Goal: Register for event/course

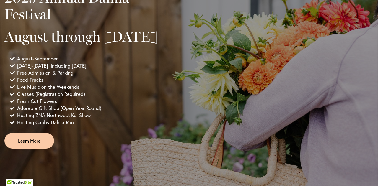
scroll to position [443, 0]
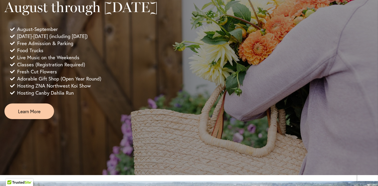
click at [166, 93] on div "9:00 AM - 5:30 PM 2025 Annual Dahlia Festival August through September 28th Aug…" at bounding box center [188, 33] width 369 height 173
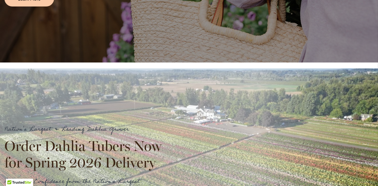
scroll to position [532, 0]
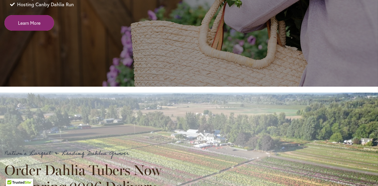
click at [28, 26] on span "Learn More" at bounding box center [29, 23] width 22 height 7
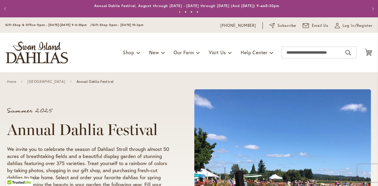
click at [120, 155] on p "We invite you to celebrate the season of Dahlias! Stroll through almost 50 acre…" at bounding box center [89, 178] width 165 height 64
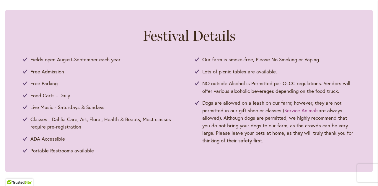
scroll to position [295, 0]
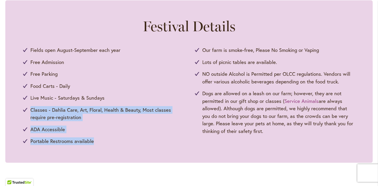
drag, startPoint x: 158, startPoint y: 101, endPoint x: 173, endPoint y: 140, distance: 41.5
click at [173, 140] on ul "Fields open August-September each year Free Admission Free Parking Food Carts -…" at bounding box center [189, 95] width 332 height 99
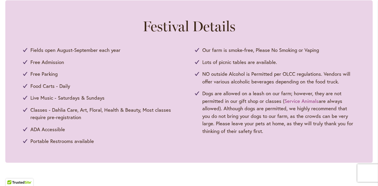
click at [218, 137] on div "Fields open August-September each year Free Admission Free Parking Food Carts -…" at bounding box center [189, 95] width 332 height 99
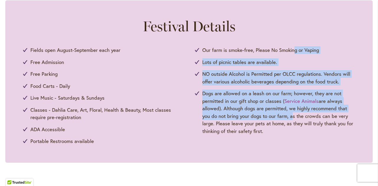
drag, startPoint x: 293, startPoint y: 51, endPoint x: 288, endPoint y: 115, distance: 63.4
click at [288, 115] on ul "Fields open August-September each year Free Admission Free Parking Food Carts -…" at bounding box center [189, 95] width 332 height 99
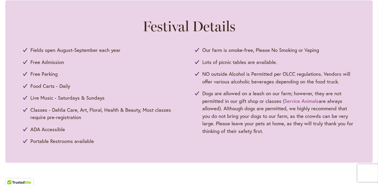
click at [321, 120] on span "Dogs are allowed on a leash on our farm; however, they are not permitted in our…" at bounding box center [278, 112] width 153 height 45
click at [260, 119] on span "Dogs are allowed on a leash on our farm; however, they are not permitted in our…" at bounding box center [278, 112] width 153 height 45
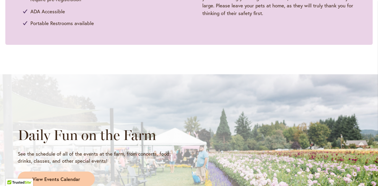
scroll to position [532, 0]
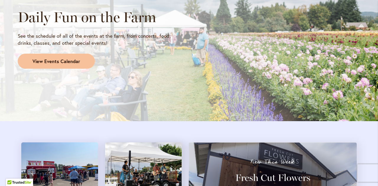
click at [59, 61] on span "View Events Calendar" at bounding box center [57, 61] width 48 height 7
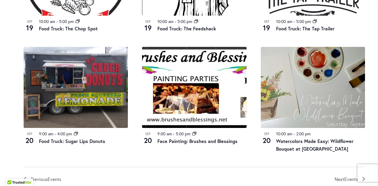
scroll to position [650, 0]
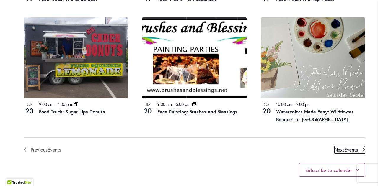
click at [346, 147] on span "Events" at bounding box center [352, 150] width 14 height 6
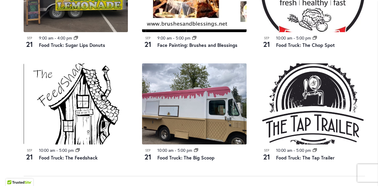
scroll to position [634, 0]
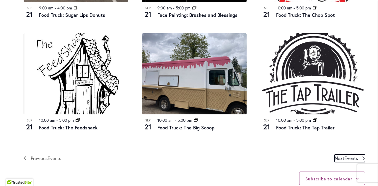
click at [347, 159] on span "Events" at bounding box center [352, 158] width 14 height 6
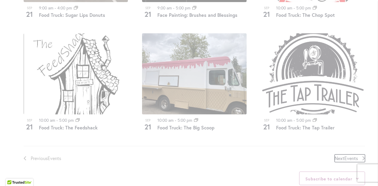
scroll to position [280, 0]
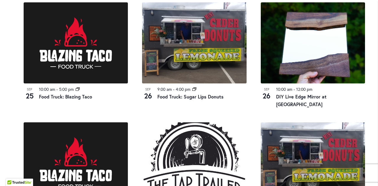
scroll to position [664, 0]
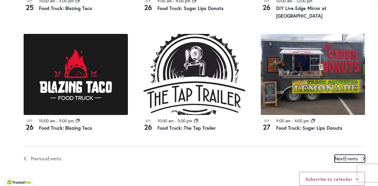
click at [346, 156] on span "Events" at bounding box center [352, 159] width 14 height 6
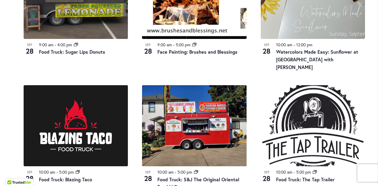
scroll to position [693, 0]
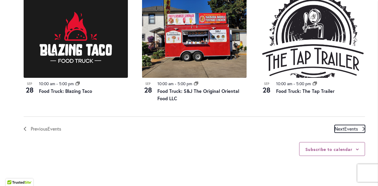
click at [349, 126] on span "Events" at bounding box center [352, 129] width 14 height 6
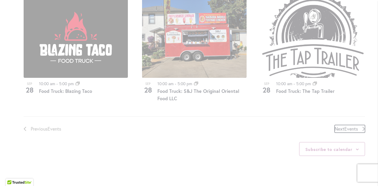
scroll to position [280, 0]
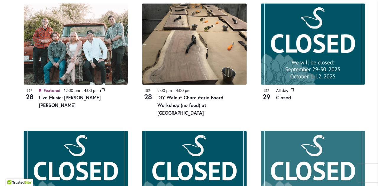
scroll to position [309, 0]
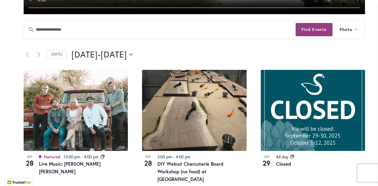
scroll to position [250, 0]
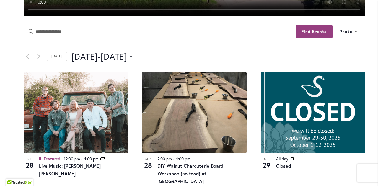
click at [254, 52] on div "9/28/2025 September 28 - 10/9/2025 October 9 Select date. *********" at bounding box center [219, 57] width 294 height 12
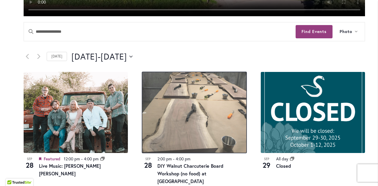
click at [217, 110] on img at bounding box center [194, 112] width 104 height 81
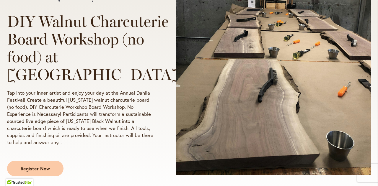
scroll to position [148, 0]
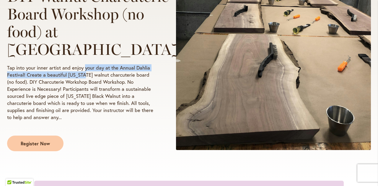
drag, startPoint x: 84, startPoint y: 84, endPoint x: 85, endPoint y: 93, distance: 9.8
click at [85, 93] on p "Tap into your inner artist and enjoy your day at the Annual Dahlia Festival! Cr…" at bounding box center [80, 92] width 147 height 57
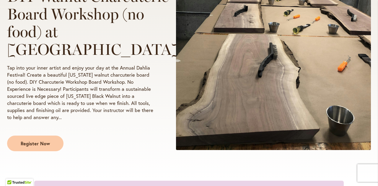
click at [107, 113] on p "Tap into your inner artist and enjoy your day at the Annual Dahlia Festival! Cr…" at bounding box center [80, 92] width 147 height 57
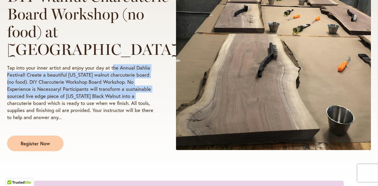
drag, startPoint x: 113, startPoint y: 88, endPoint x: 117, endPoint y: 114, distance: 26.8
click at [117, 114] on p "Tap into your inner artist and enjoy your day at the Annual Dahlia Festival! Cr…" at bounding box center [80, 92] width 147 height 57
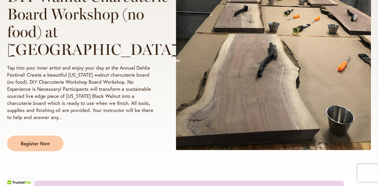
click at [130, 121] on p "Tap into your inner artist and enjoy your day at the Annual Dahlia Festival! Cr…" at bounding box center [80, 92] width 147 height 57
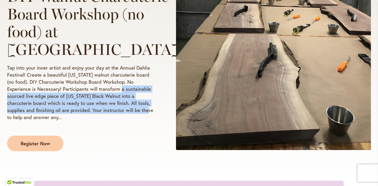
drag, startPoint x: 103, startPoint y: 108, endPoint x: 109, endPoint y: 129, distance: 21.4
click at [109, 121] on p "Tap into your inner artist and enjoy your day at the Annual Dahlia Festival! Cr…" at bounding box center [80, 92] width 147 height 57
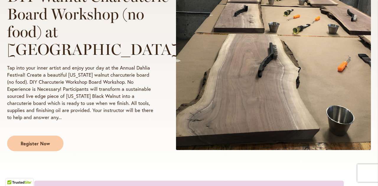
click at [165, 140] on div "September 28 @ 2:00 pm - 4:00 pm DIY Walnut Charcuterie Board Workshop (no food…" at bounding box center [189, 59] width 364 height 183
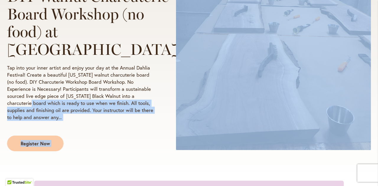
drag, startPoint x: 165, startPoint y: 94, endPoint x: 141, endPoint y: 117, distance: 33.4
click at [141, 117] on div "September 28 @ 2:00 pm - 4:00 pm DIY Walnut Charcuterie Board Workshop (no food…" at bounding box center [189, 59] width 364 height 183
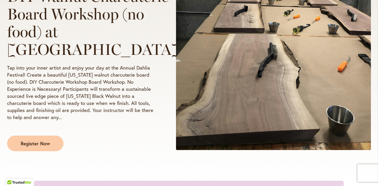
click at [99, 79] on div "September 28 @ 2:00 pm - 4:00 pm DIY Walnut Charcuterie Board Workshop (no food…" at bounding box center [80, 59] width 147 height 183
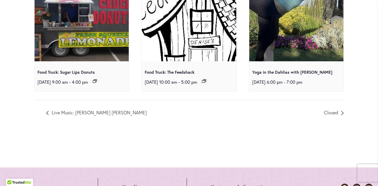
scroll to position [2482, 0]
